Goal: Transaction & Acquisition: Subscribe to service/newsletter

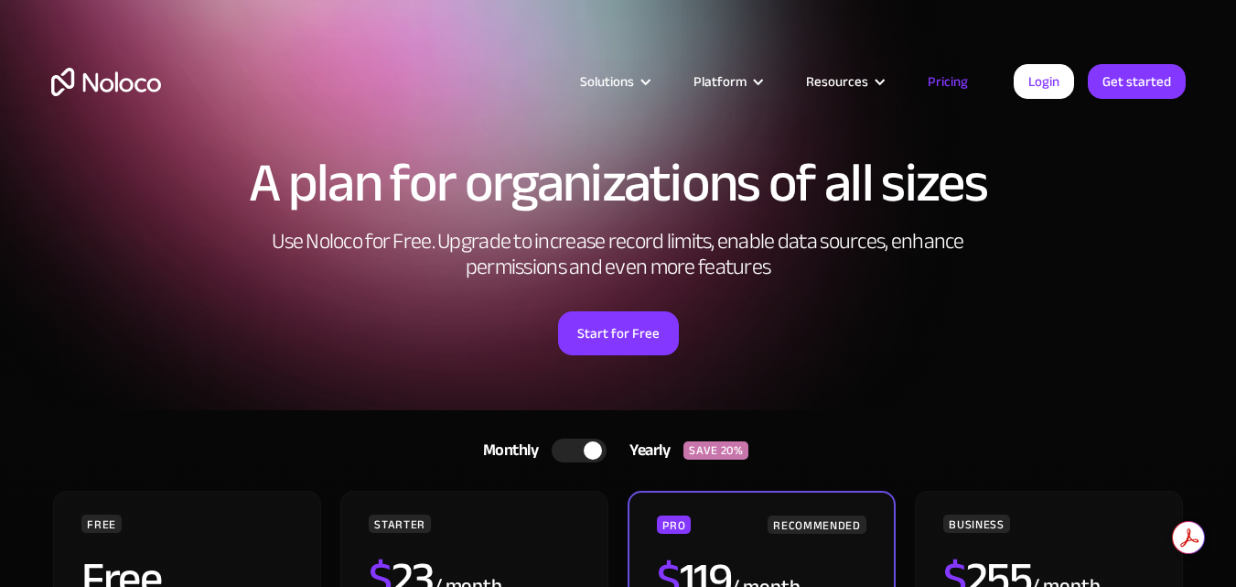
click at [465, 351] on div "Start for Free" at bounding box center [618, 326] width 1135 height 57
click at [495, 295] on div "A plan for organizations of all sizes Use Noloco for Free. Upgrade to increase …" at bounding box center [618, 273] width 1171 height 273
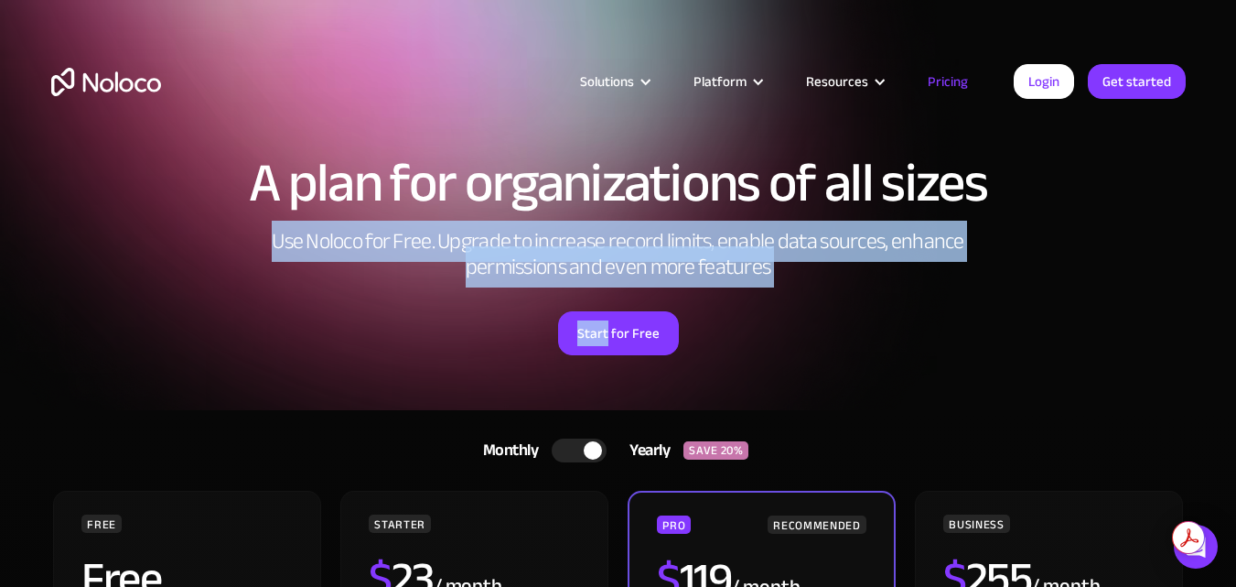
drag, startPoint x: 495, startPoint y: 295, endPoint x: 1084, endPoint y: 204, distance: 595.4
click at [1099, 200] on div "A plan for organizations of all sizes Use Noloco for Free. Upgrade to increase …" at bounding box center [618, 273] width 1171 height 273
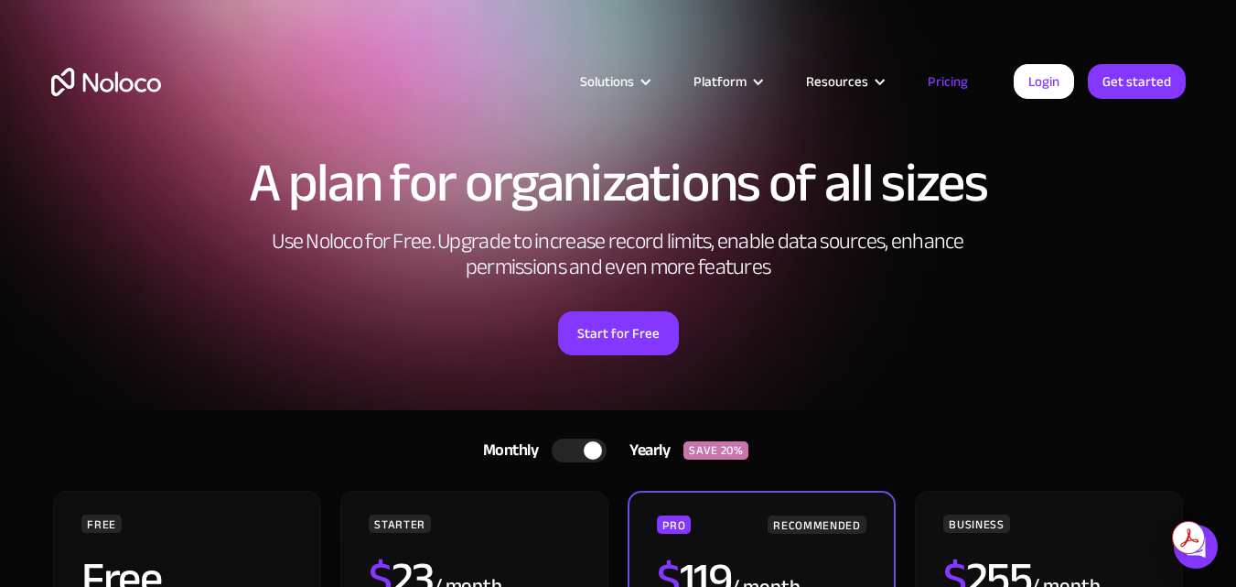
click at [990, 297] on div "A plan for organizations of all sizes Use Noloco for Free. Upgrade to increase …" at bounding box center [618, 273] width 1171 height 273
drag, startPoint x: 990, startPoint y: 297, endPoint x: 887, endPoint y: 325, distance: 107.0
click at [887, 325] on div "A plan for organizations of all sizes Use Noloco for Free. Upgrade to increase …" at bounding box center [618, 273] width 1171 height 273
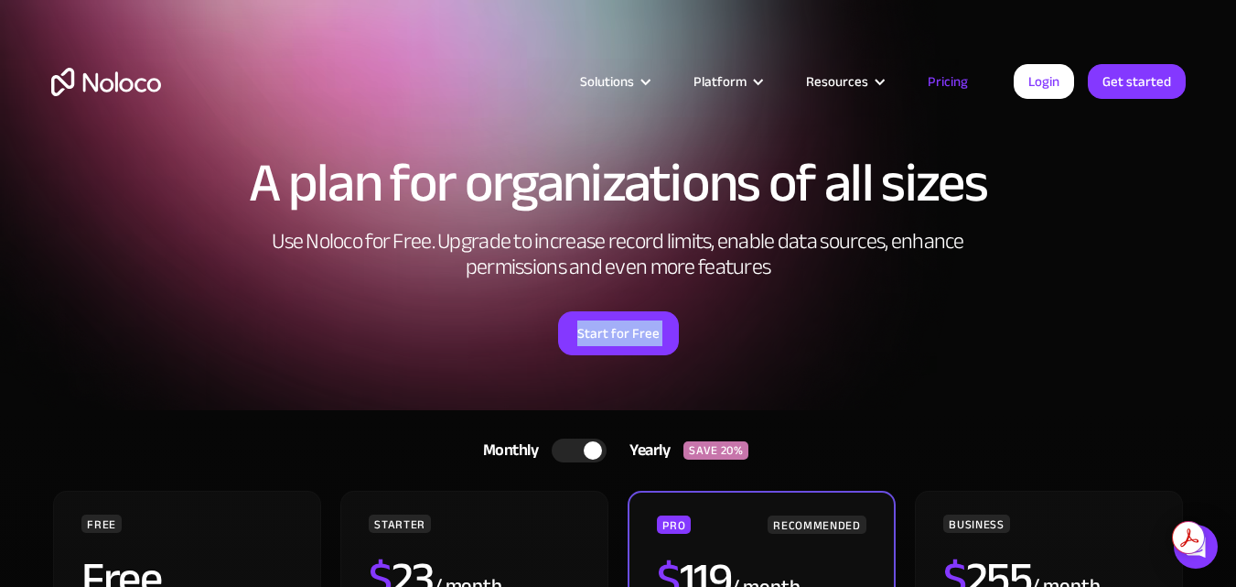
click at [887, 325] on div "Start for Free" at bounding box center [618, 326] width 1135 height 57
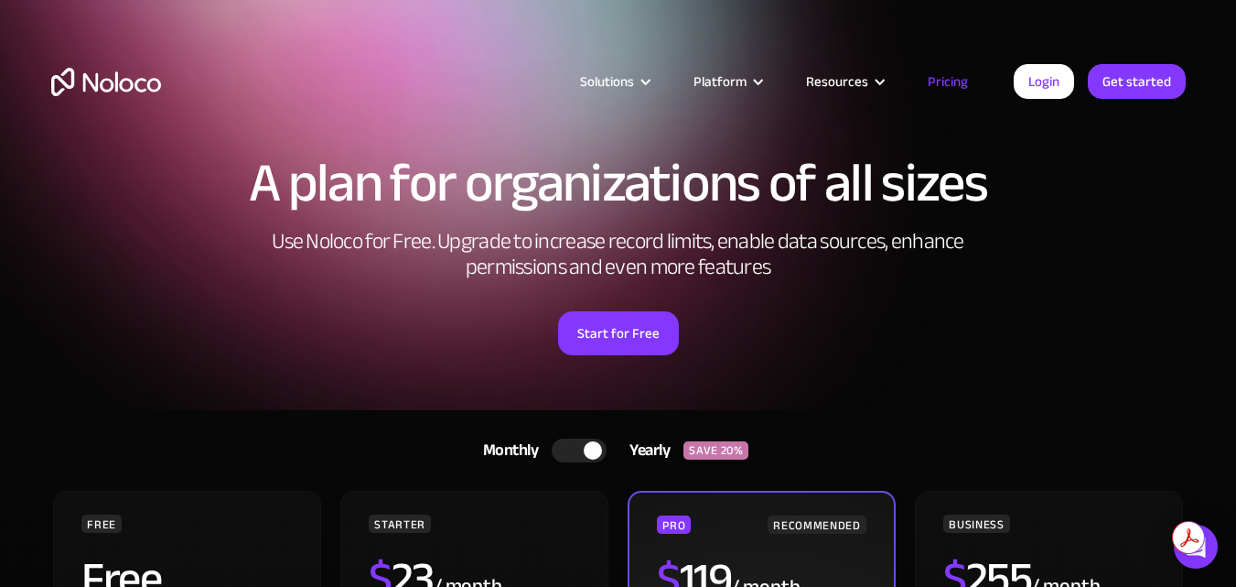
click at [707, 561] on h2 "$ 119" at bounding box center [694, 579] width 74 height 46
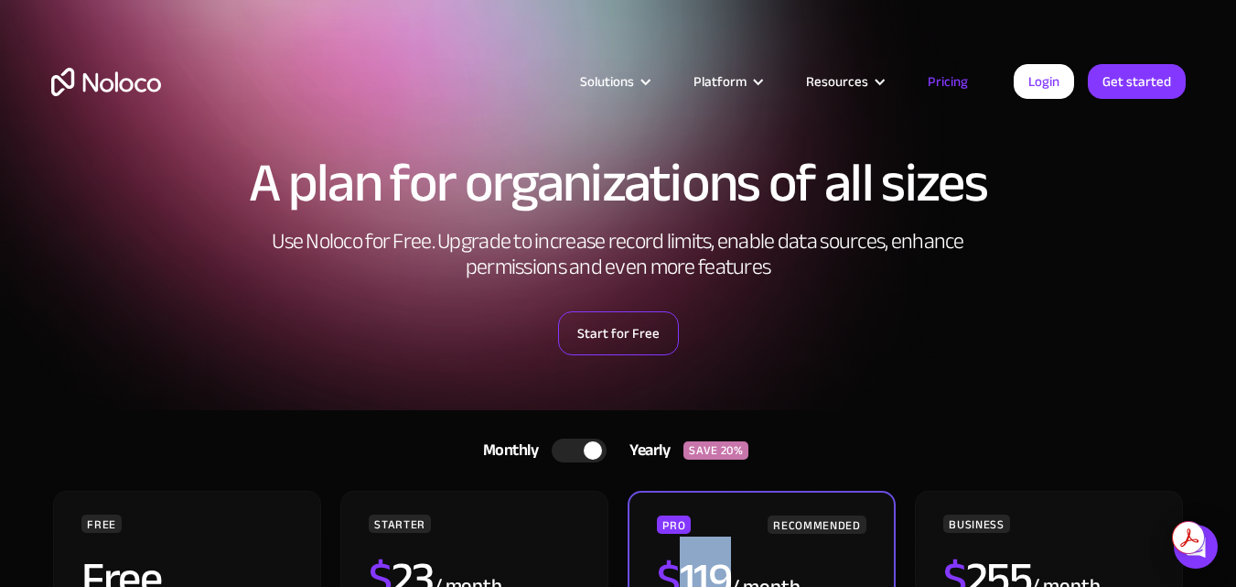
click at [630, 340] on link "Start for Free" at bounding box center [618, 333] width 121 height 44
